Goal: Transaction & Acquisition: Download file/media

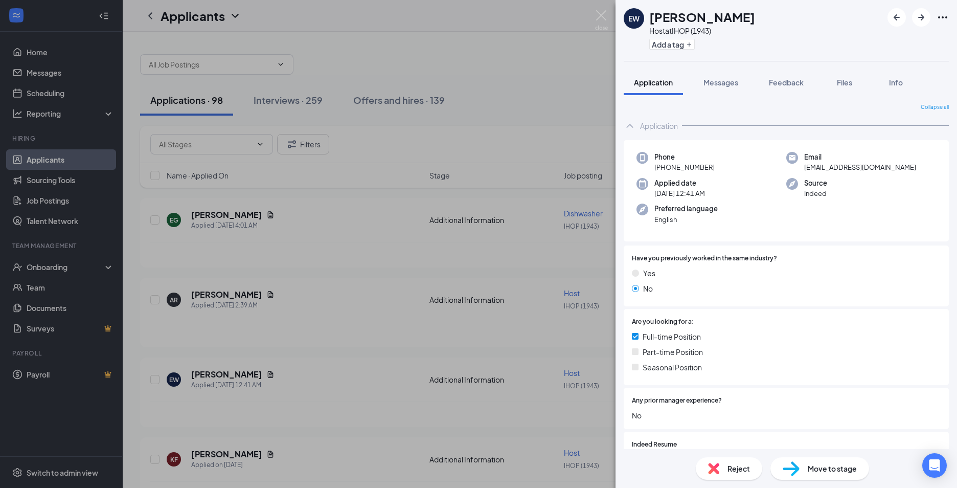
scroll to position [126, 0]
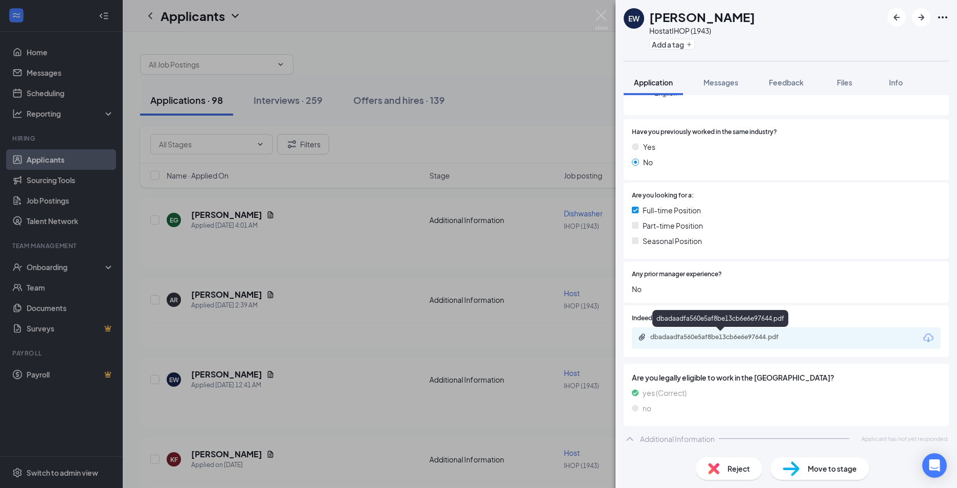
click at [682, 339] on div "dbadaadfa560e5af8be13cb6e6e97644.pdf" at bounding box center [721, 337] width 143 height 8
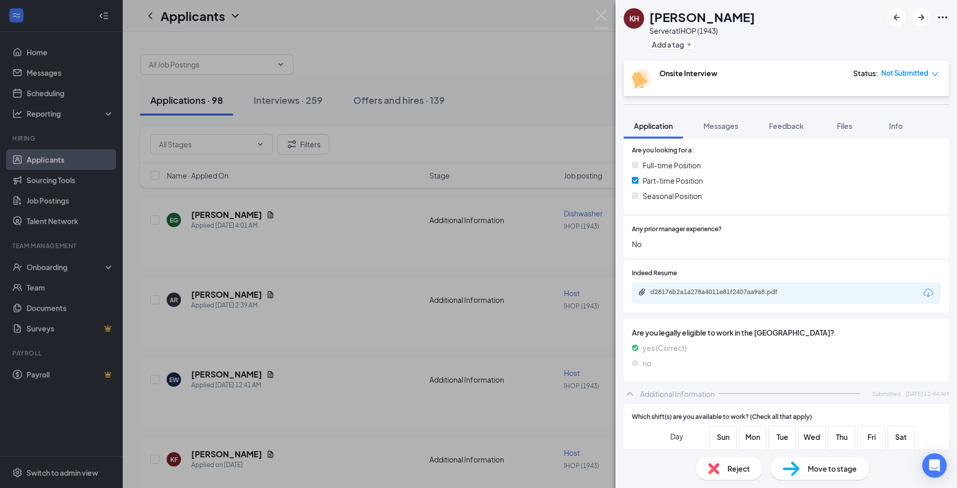
scroll to position [205, 0]
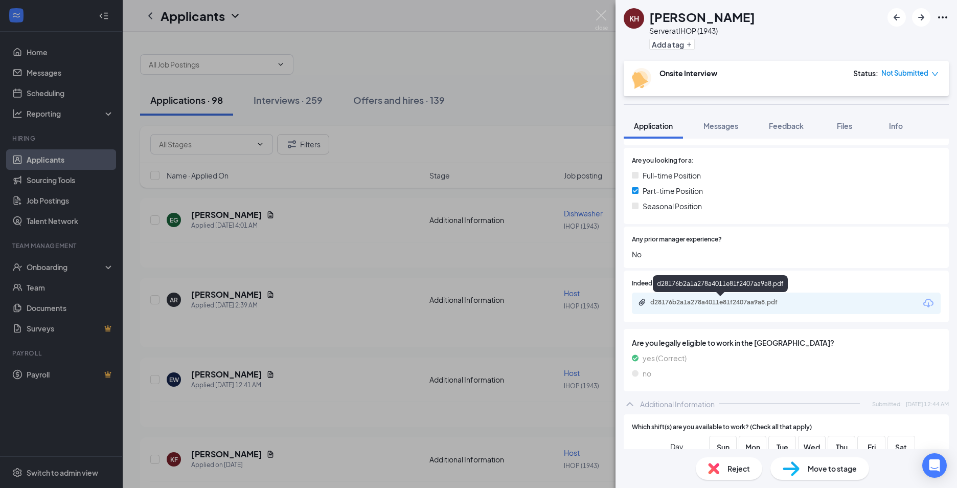
click at [641, 304] on icon "Paperclip" at bounding box center [642, 302] width 8 height 8
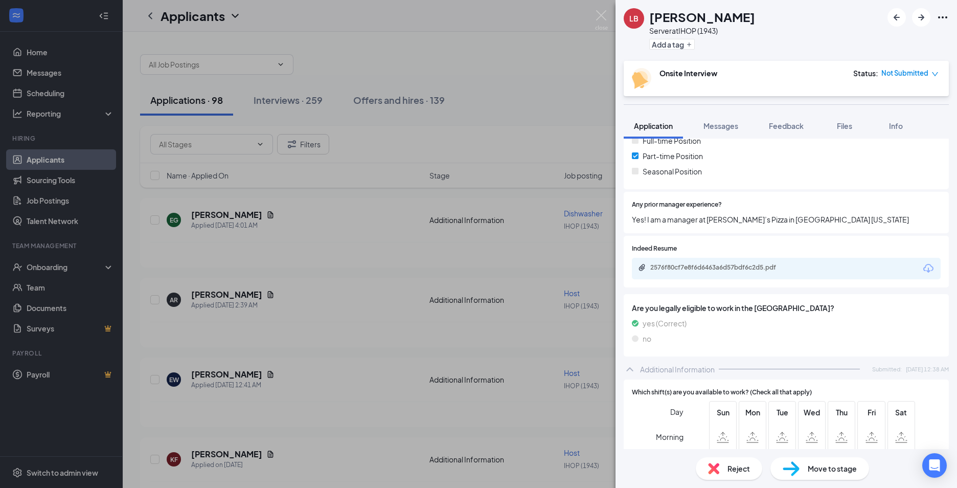
scroll to position [231, 0]
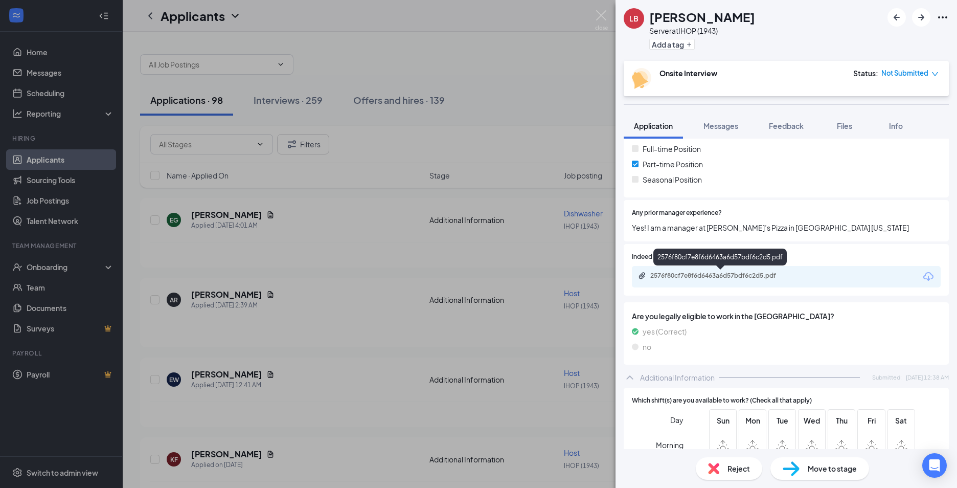
click at [646, 275] on div "2576f80cf7e8f6d6463a6d57bdf6c2d5.pdf" at bounding box center [721, 275] width 166 height 8
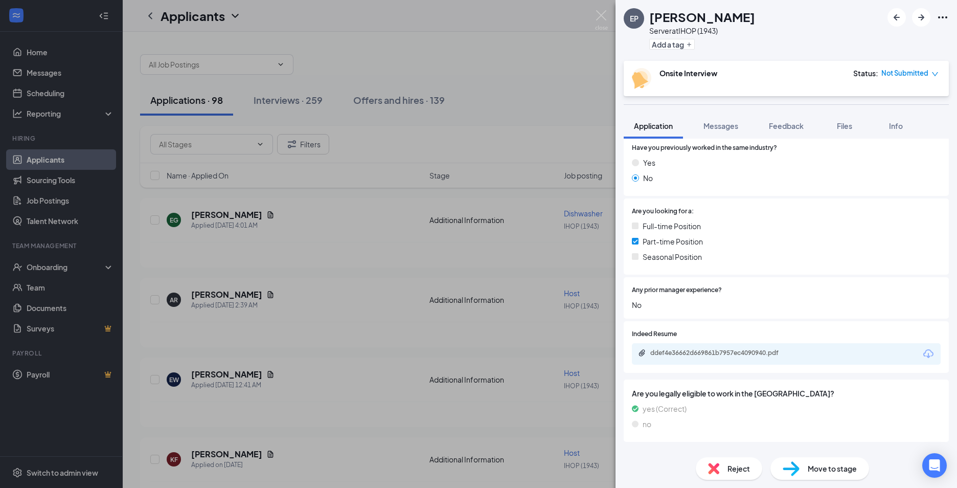
scroll to position [186, 0]
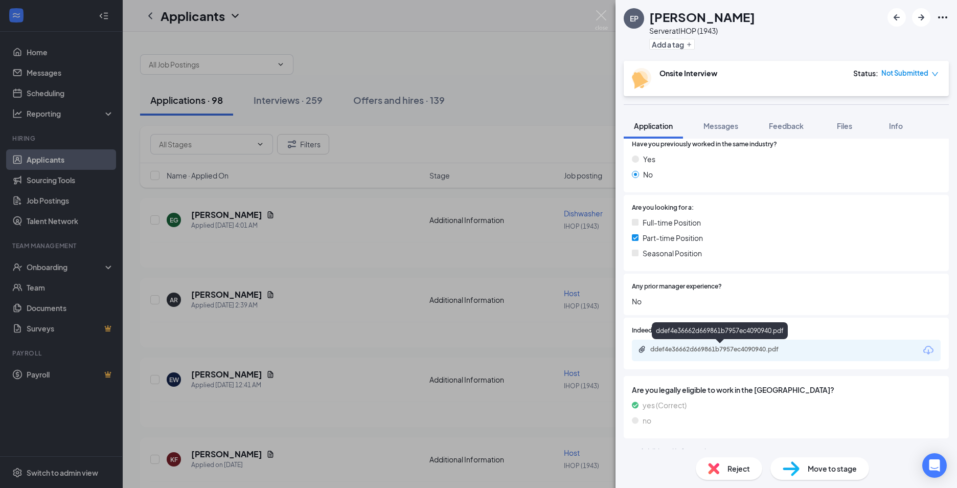
click at [647, 348] on div "ddef4e36662d669861b7957ec4090940.pdf" at bounding box center [721, 349] width 166 height 8
